Goal: Information Seeking & Learning: Learn about a topic

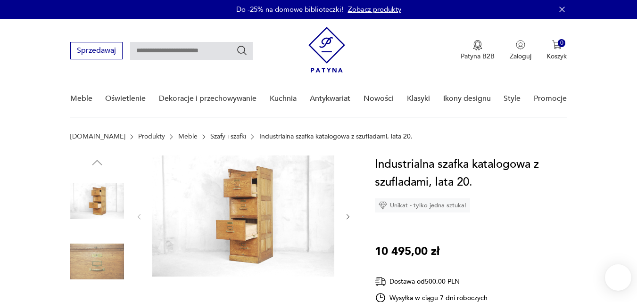
click at [273, 208] on img at bounding box center [243, 216] width 182 height 121
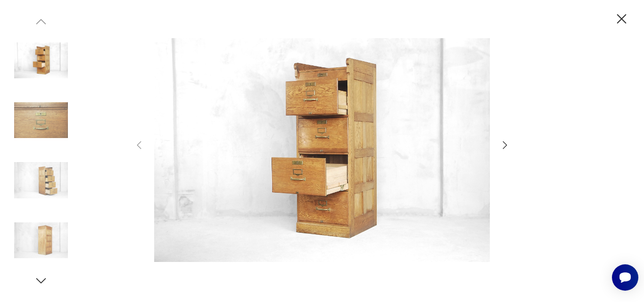
click at [507, 142] on icon "button" at bounding box center [504, 145] width 11 height 11
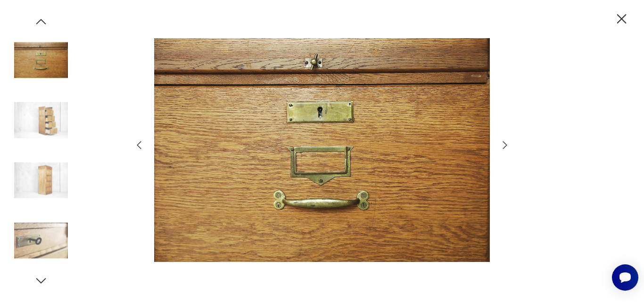
click at [507, 142] on icon "button" at bounding box center [504, 145] width 11 height 11
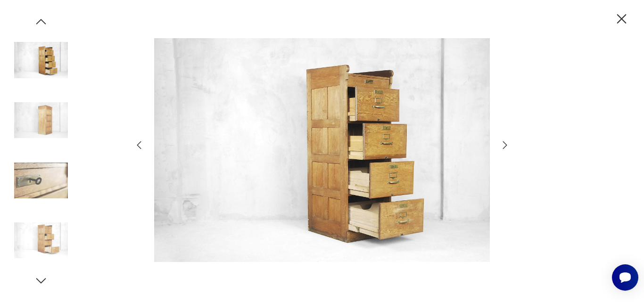
click at [507, 142] on icon "button" at bounding box center [504, 145] width 11 height 11
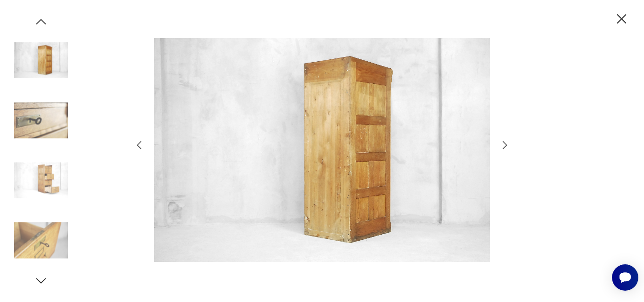
click at [507, 142] on icon "button" at bounding box center [504, 145] width 11 height 11
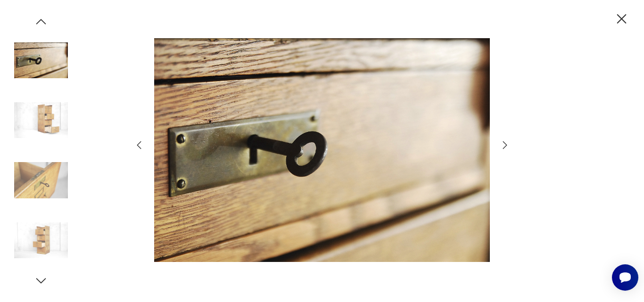
click at [507, 142] on icon "button" at bounding box center [504, 145] width 11 height 11
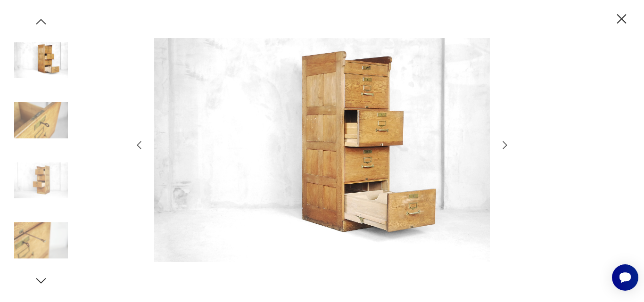
click at [507, 142] on icon "button" at bounding box center [504, 145] width 11 height 11
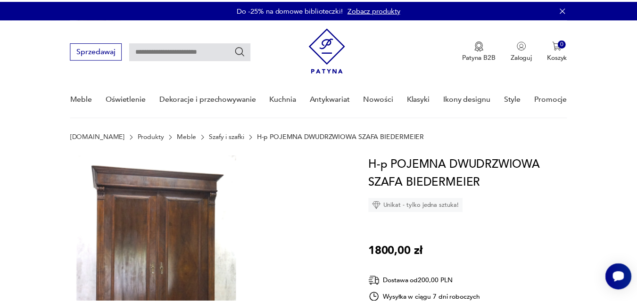
scroll to position [27, 0]
